Goal: Task Accomplishment & Management: Use online tool/utility

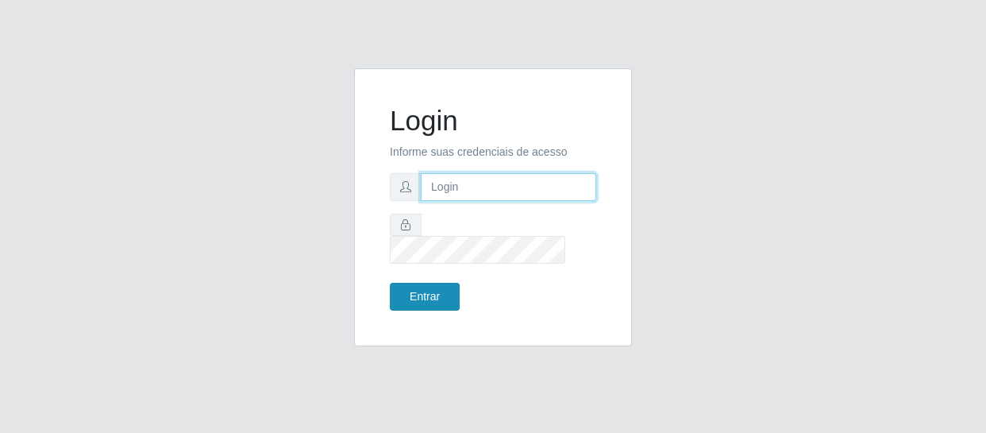
type input "[EMAIL_ADDRESS][DOMAIN_NAME]"
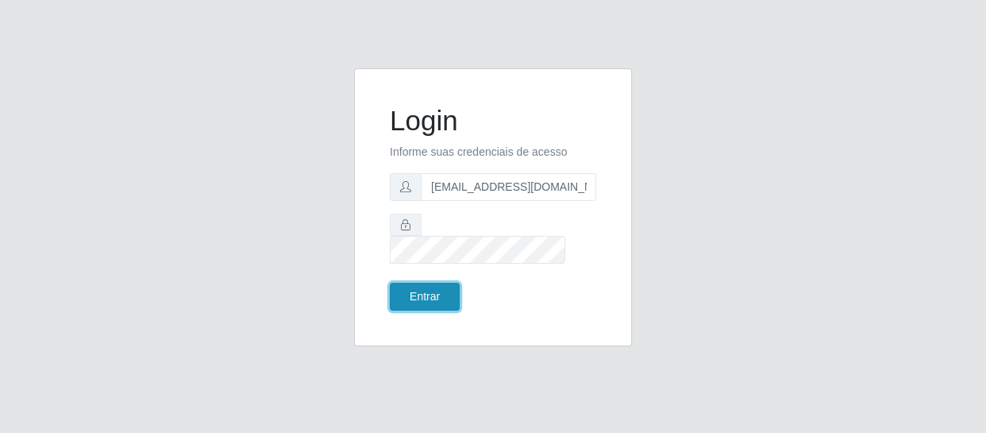
click at [402, 283] on button "Entrar" at bounding box center [425, 297] width 70 height 28
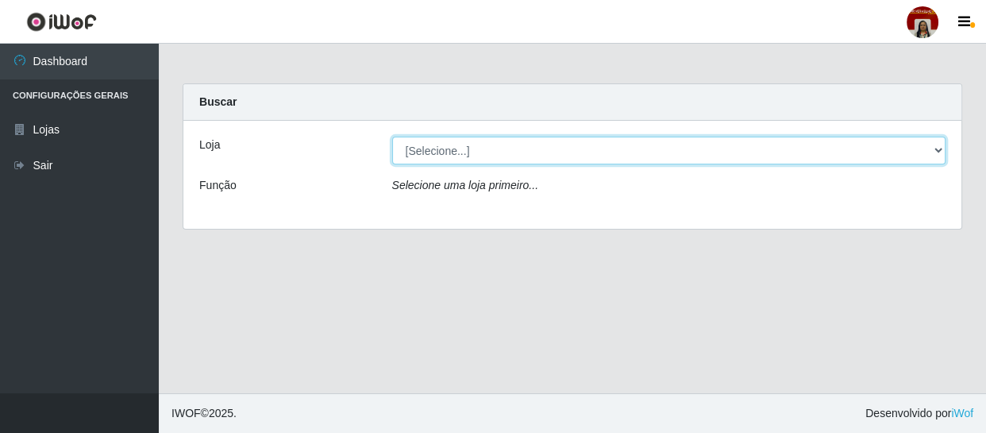
click at [446, 146] on select "[Selecione...] Mar Vermelho - Loja 04" at bounding box center [669, 151] width 554 height 28
select select "251"
click at [392, 137] on select "[Selecione...] Mar Vermelho - Loja 04" at bounding box center [669, 151] width 554 height 28
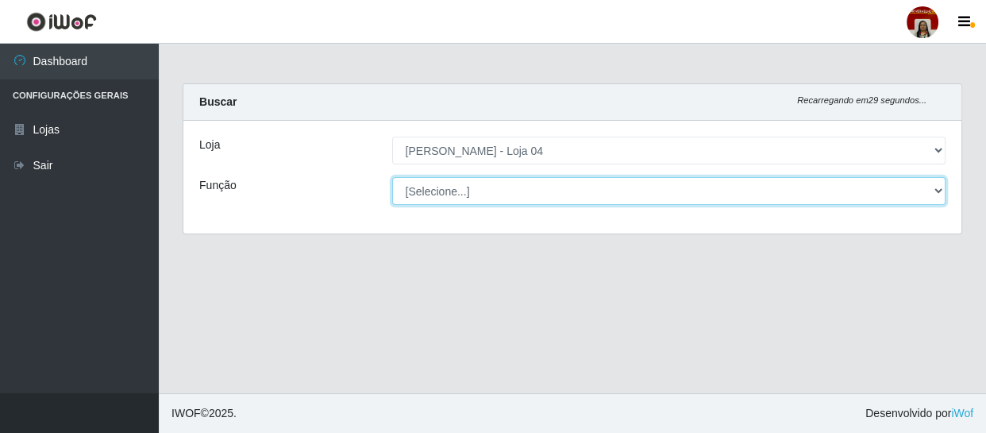
drag, startPoint x: 436, startPoint y: 190, endPoint x: 433, endPoint y: 179, distance: 11.4
click at [433, 179] on select "[Selecione...] ASG ASG + ASG ++ Auxiliar de Depósito Auxiliar de Depósito + Aux…" at bounding box center [669, 191] width 554 height 28
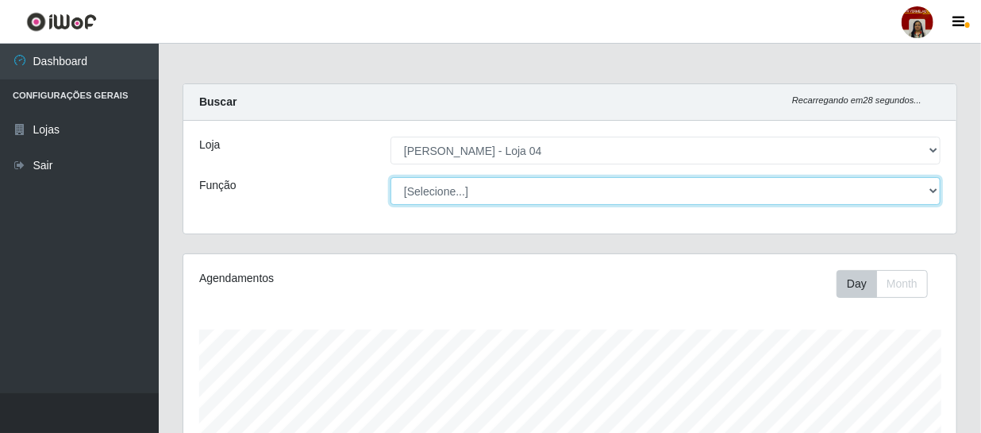
scroll to position [329, 773]
click at [390, 177] on select "[Selecione...] ASG ASG + ASG ++ Auxiliar de Depósito Auxiliar de Depósito + Aux…" at bounding box center [665, 191] width 550 height 28
click at [445, 184] on select "[Selecione...] ASG ASG + ASG ++ Auxiliar de Depósito Auxiliar de Depósito + Aux…" at bounding box center [665, 191] width 550 height 28
select select "22"
click at [390, 177] on select "[Selecione...] ASG ASG + ASG ++ Auxiliar de Depósito Auxiliar de Depósito + Aux…" at bounding box center [665, 191] width 550 height 28
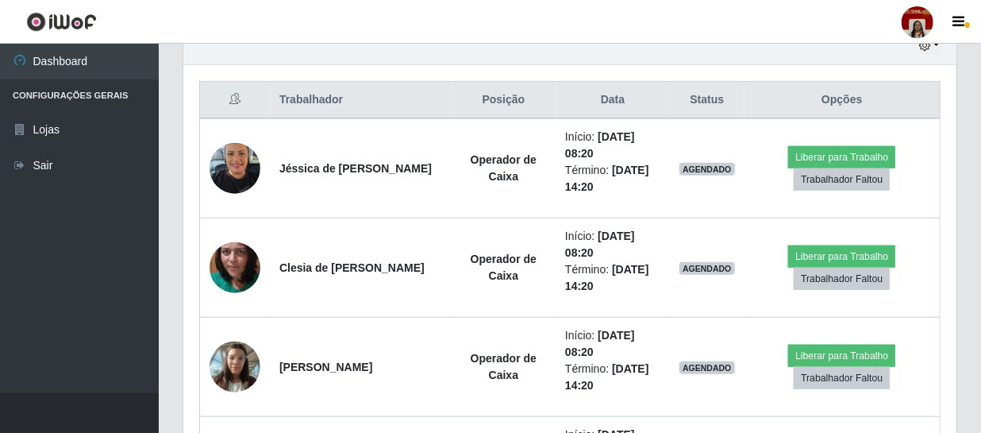
scroll to position [649, 0]
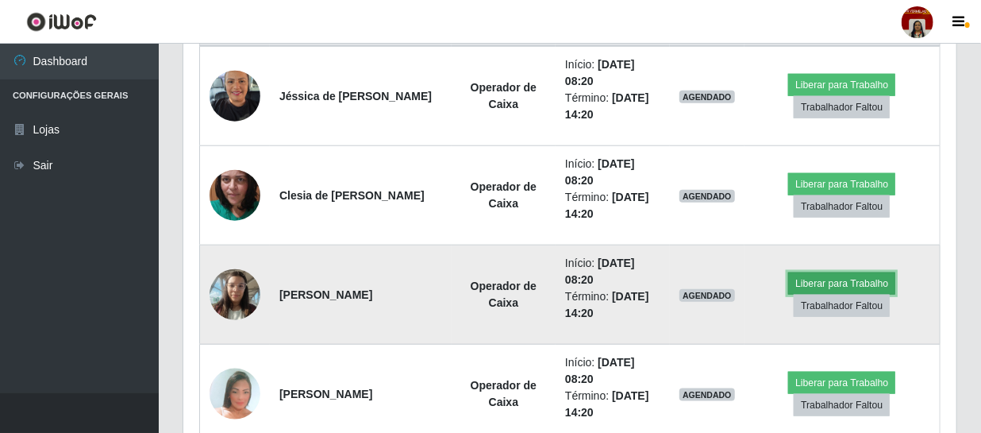
click at [817, 277] on button "Liberar para Trabalho" at bounding box center [841, 283] width 107 height 22
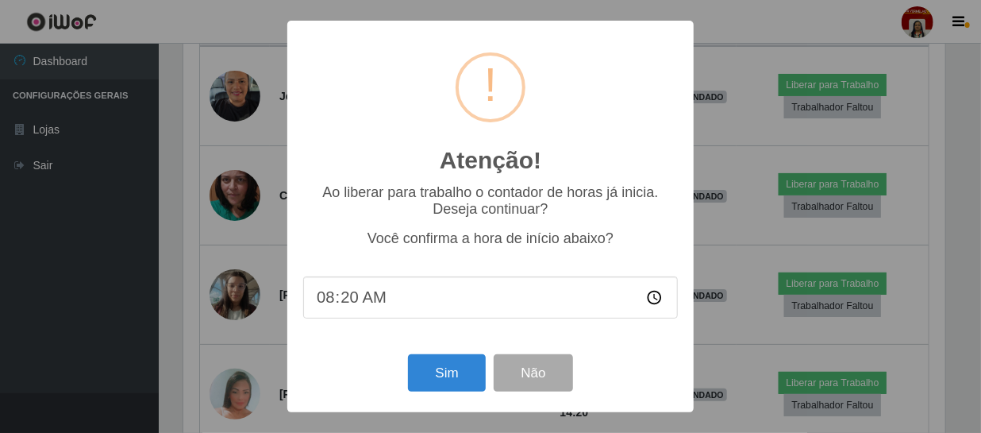
scroll to position [329, 766]
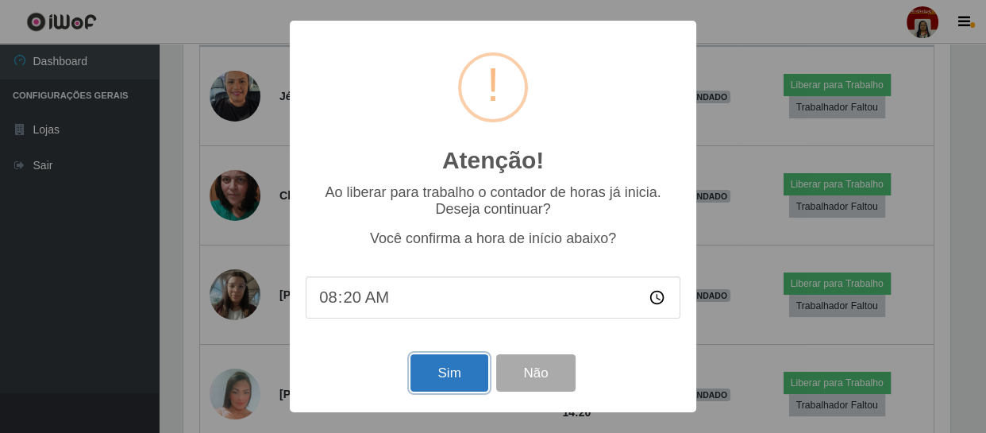
click at [460, 380] on button "Sim" at bounding box center [448, 372] width 77 height 37
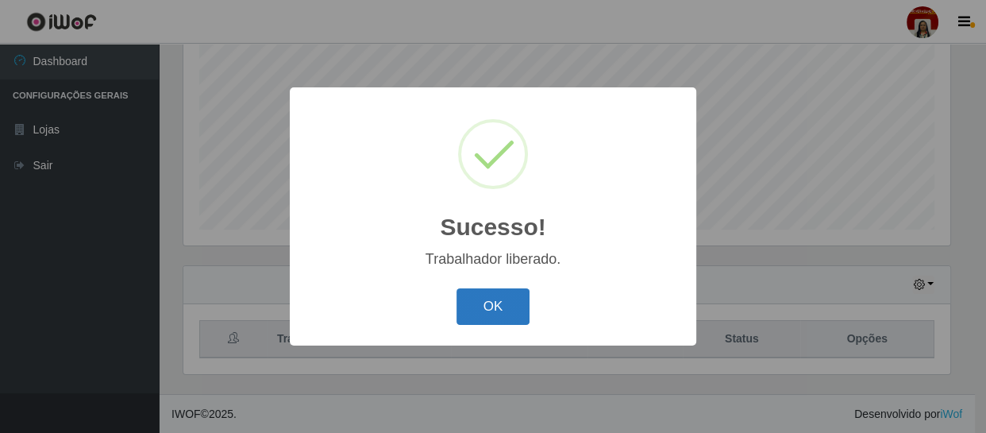
click at [505, 312] on button "OK" at bounding box center [493, 306] width 74 height 37
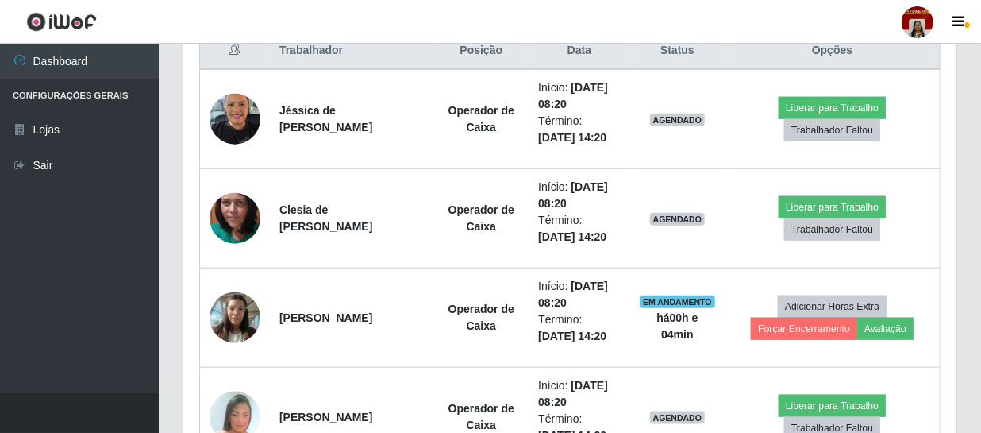
scroll to position [627, 0]
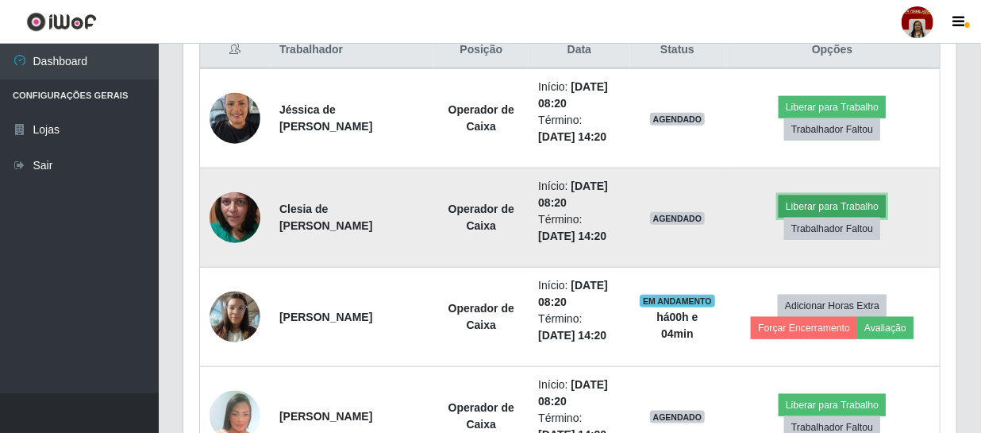
click at [808, 203] on button "Liberar para Trabalho" at bounding box center [832, 206] width 107 height 22
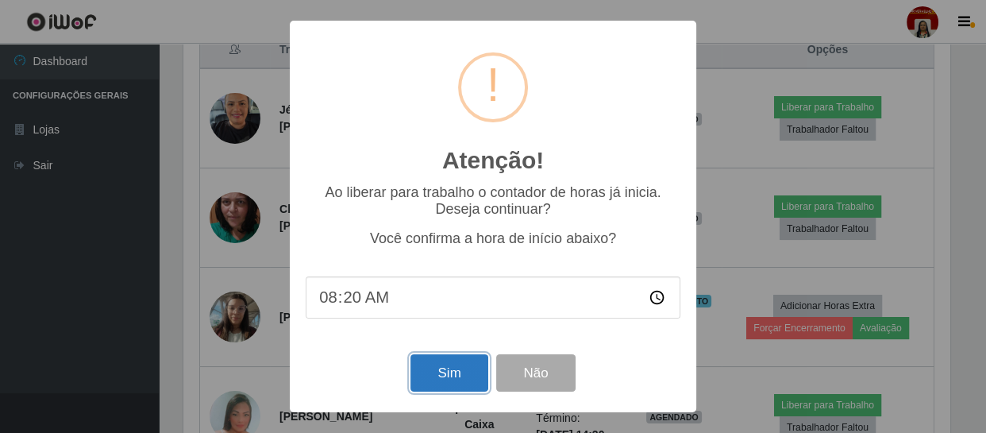
click at [444, 377] on button "Sim" at bounding box center [448, 372] width 77 height 37
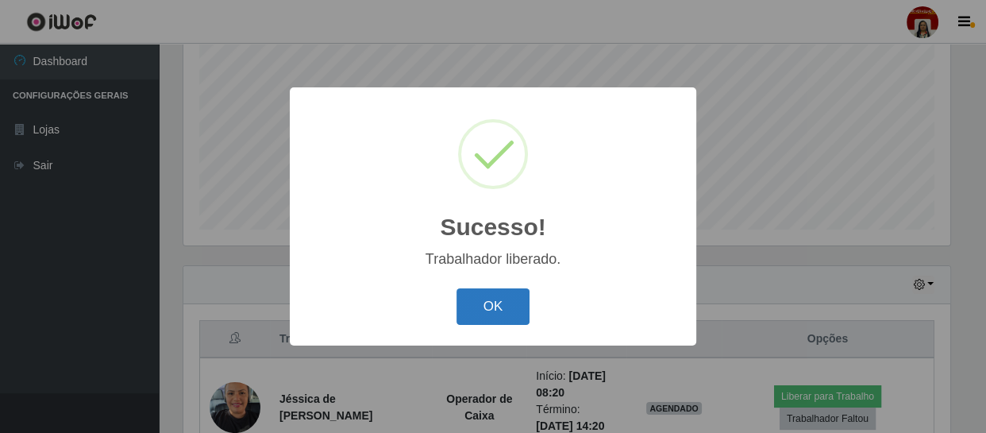
click at [501, 309] on button "OK" at bounding box center [493, 306] width 74 height 37
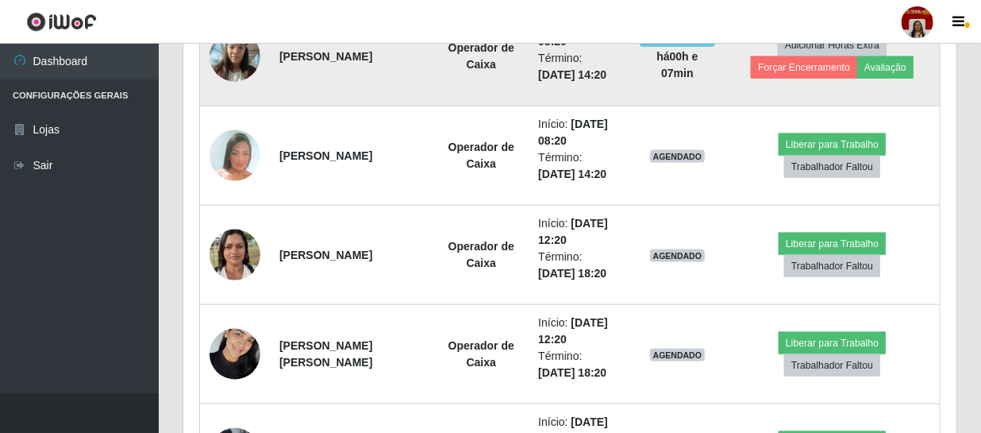
scroll to position [815, 0]
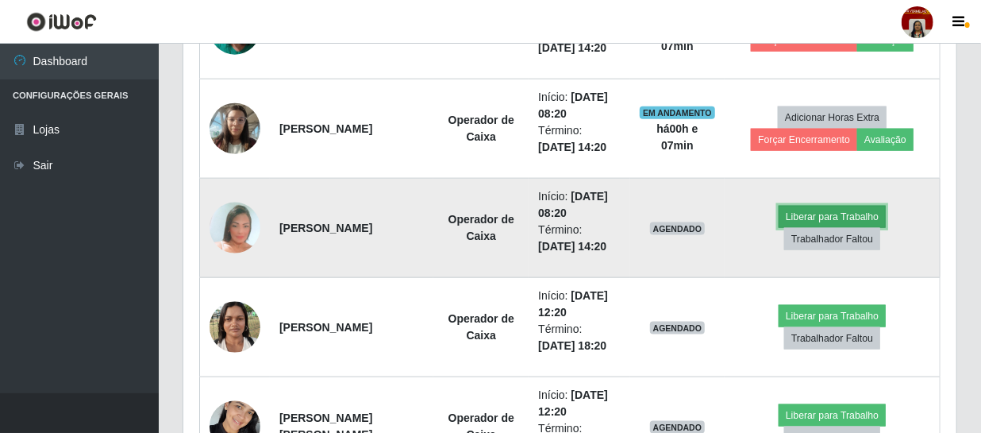
click at [838, 206] on button "Liberar para Trabalho" at bounding box center [832, 217] width 107 height 22
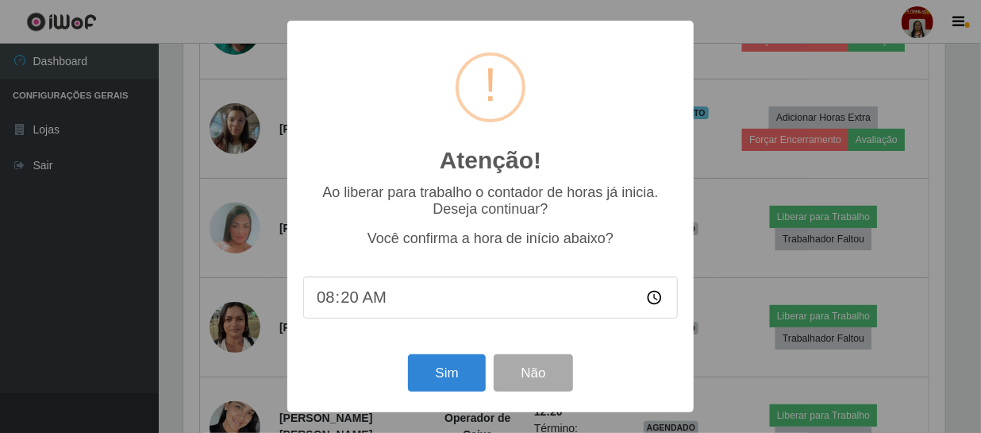
scroll to position [329, 766]
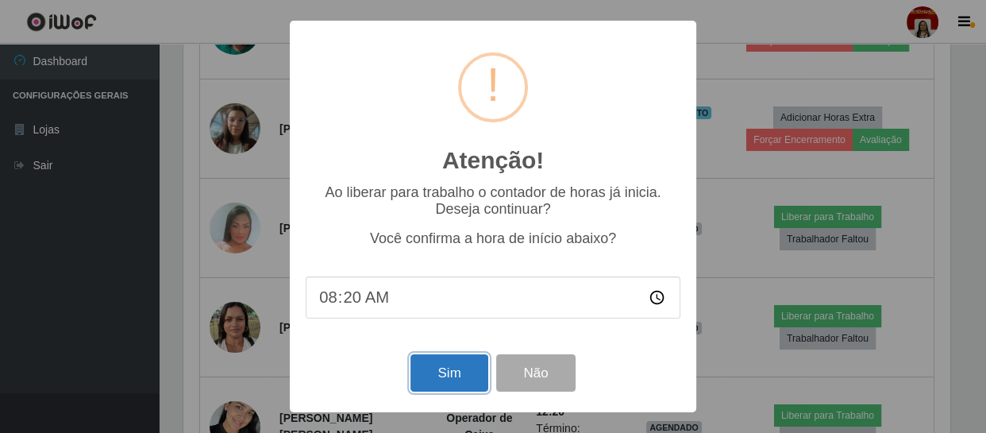
click at [453, 373] on button "Sim" at bounding box center [448, 372] width 77 height 37
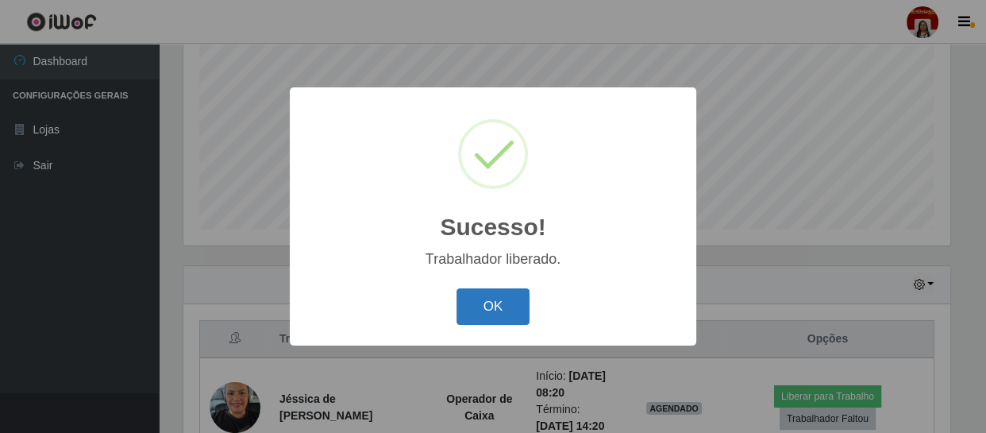
click at [506, 306] on button "OK" at bounding box center [493, 306] width 74 height 37
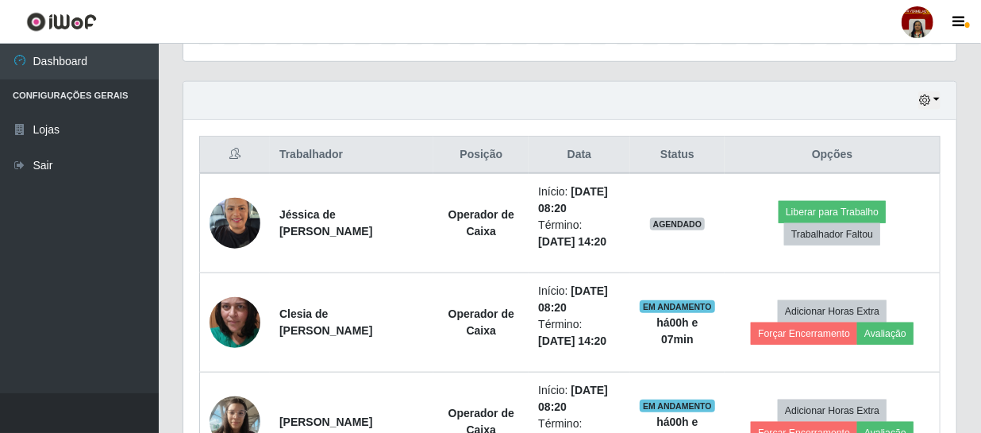
scroll to position [555, 0]
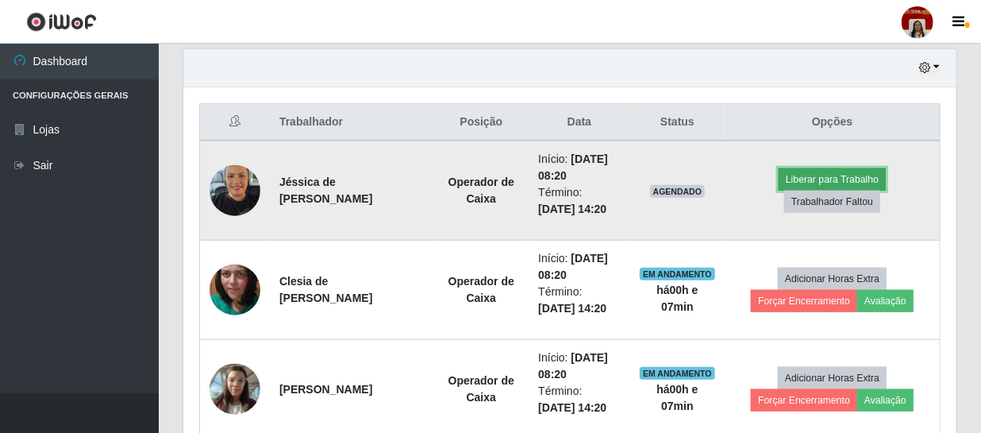
click at [829, 176] on button "Liberar para Trabalho" at bounding box center [832, 179] width 107 height 22
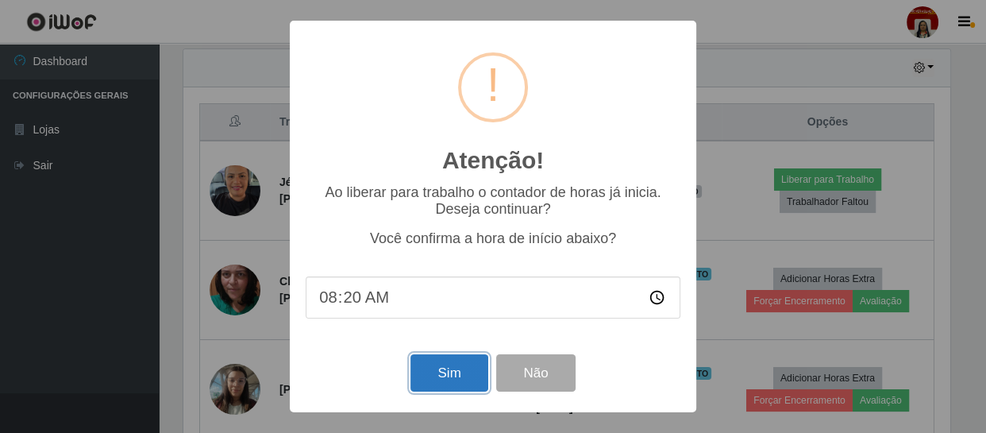
click at [463, 367] on button "Sim" at bounding box center [448, 372] width 77 height 37
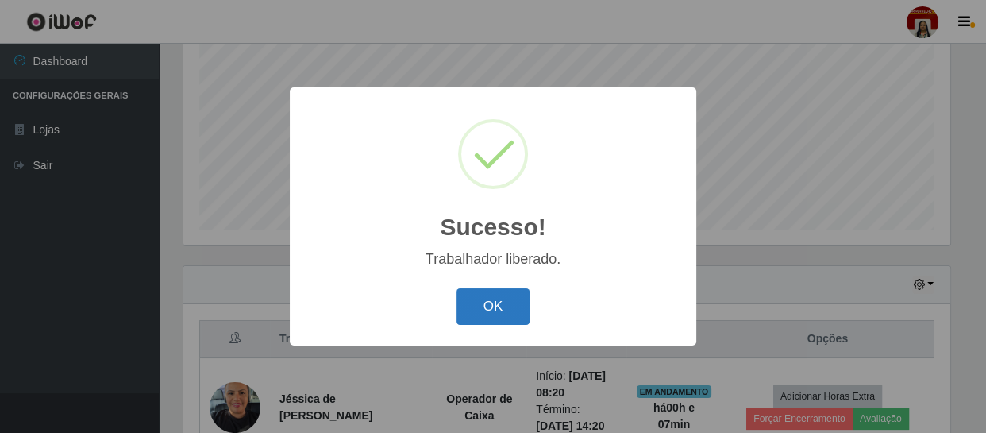
click at [525, 305] on button "OK" at bounding box center [493, 306] width 74 height 37
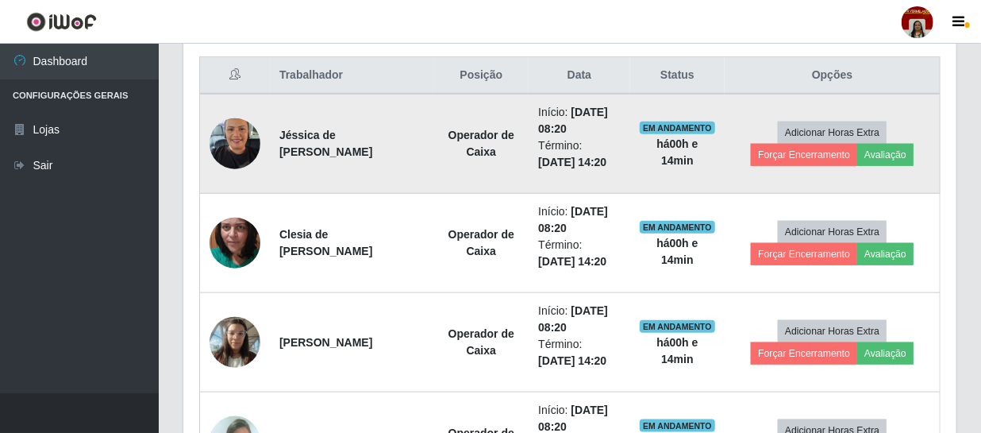
scroll to position [627, 0]
